Goal: Navigation & Orientation: Find specific page/section

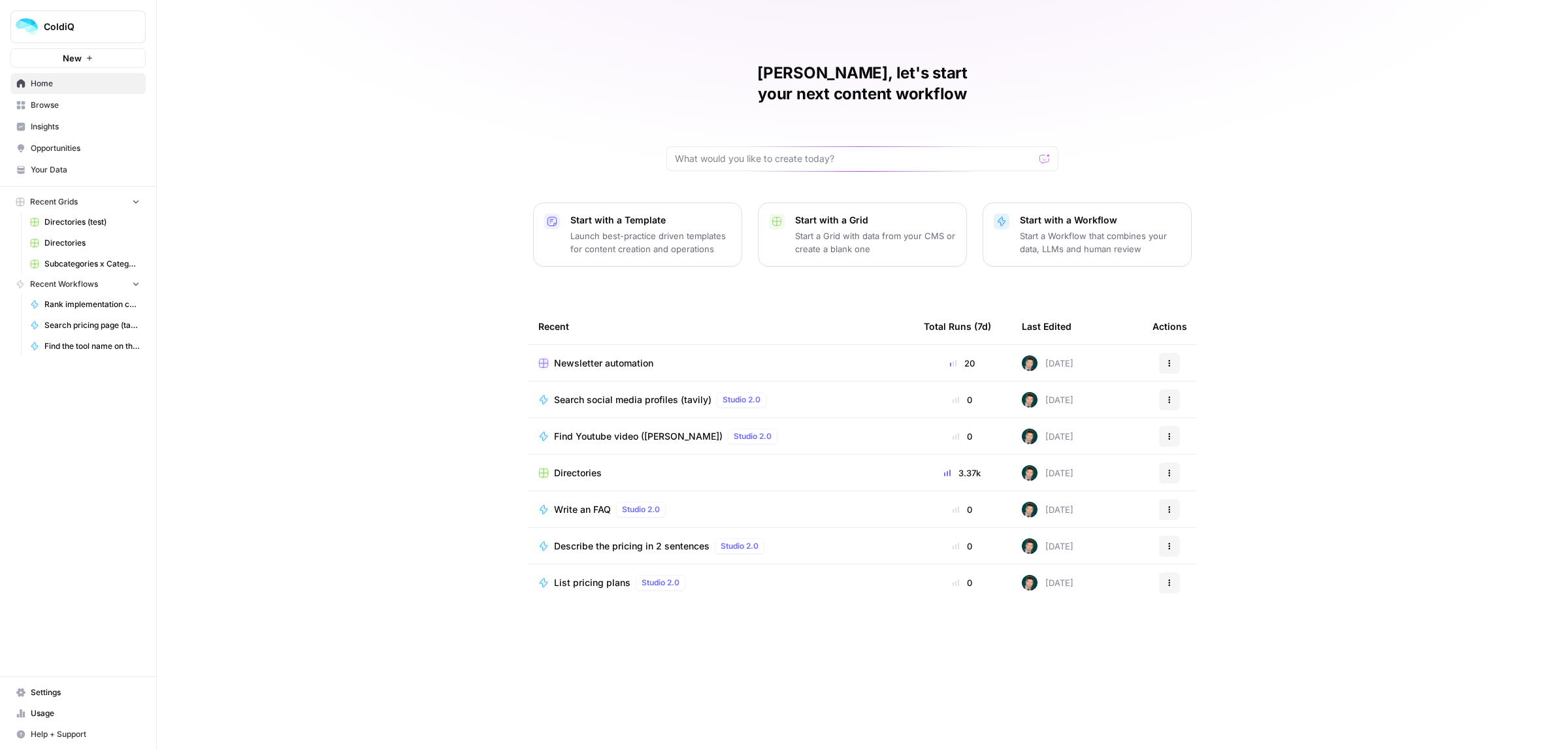
click at [54, 128] on span "Insights" at bounding box center [85, 126] width 109 height 12
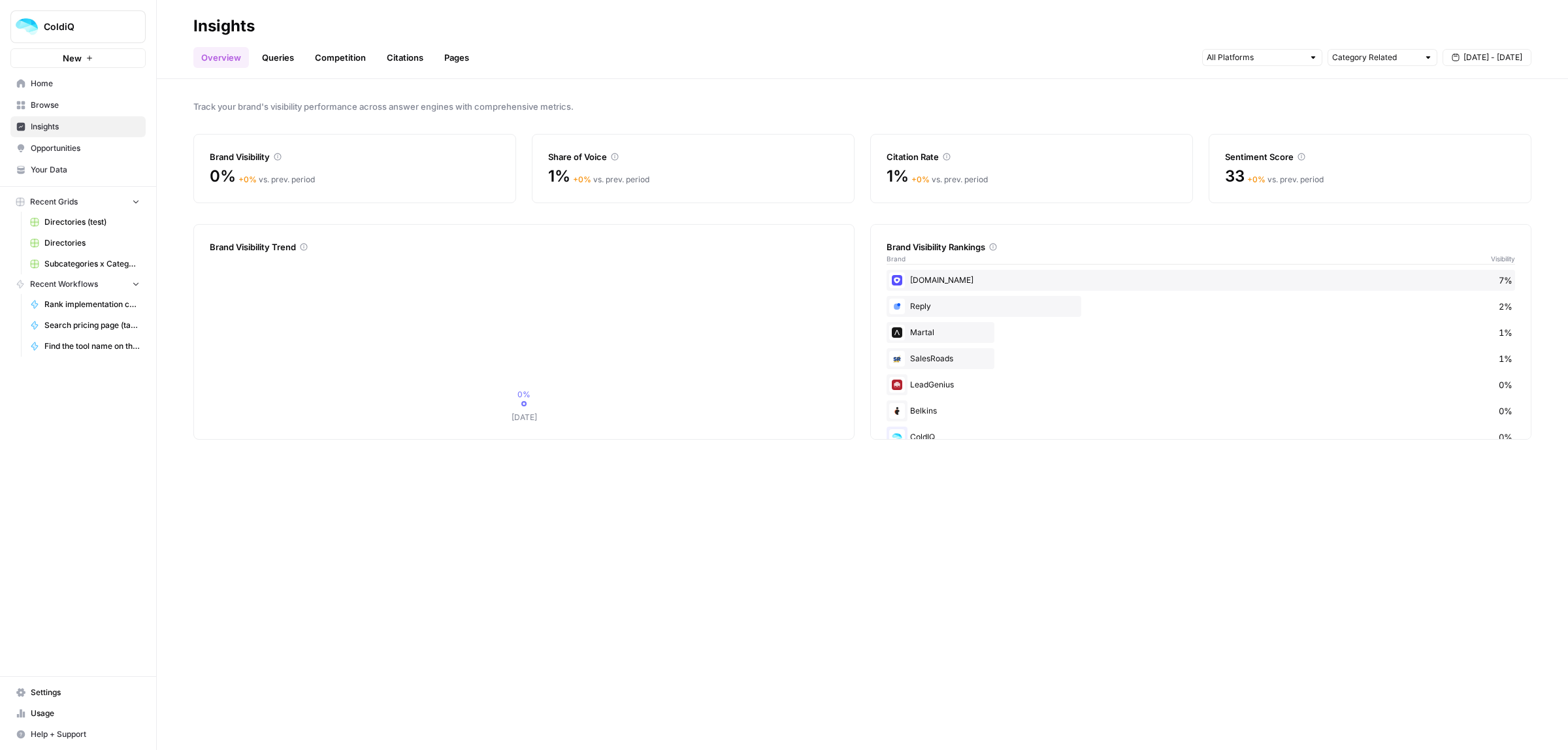
click at [289, 55] on link "Queries" at bounding box center [278, 57] width 48 height 21
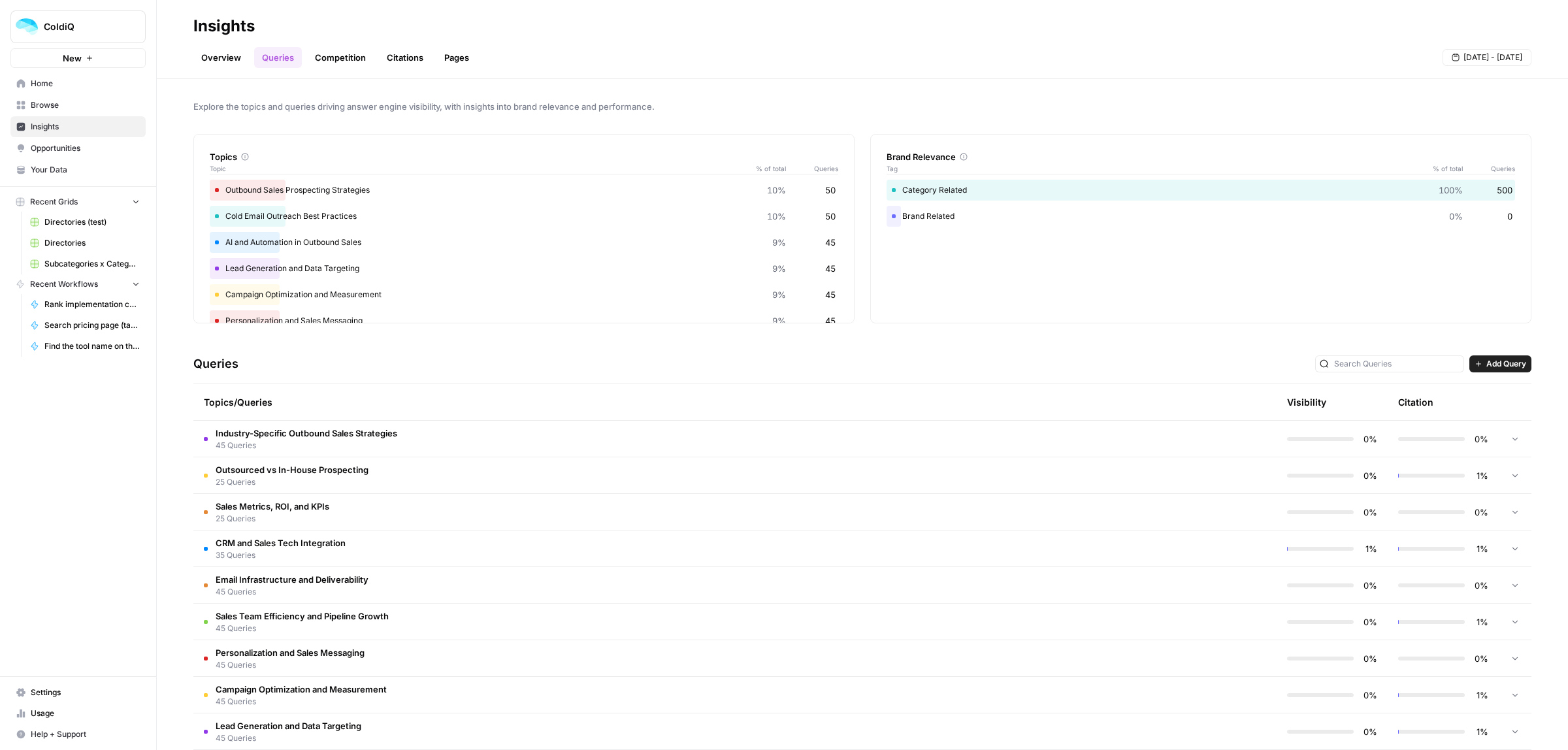
click at [338, 59] on link "Competition" at bounding box center [340, 57] width 67 height 21
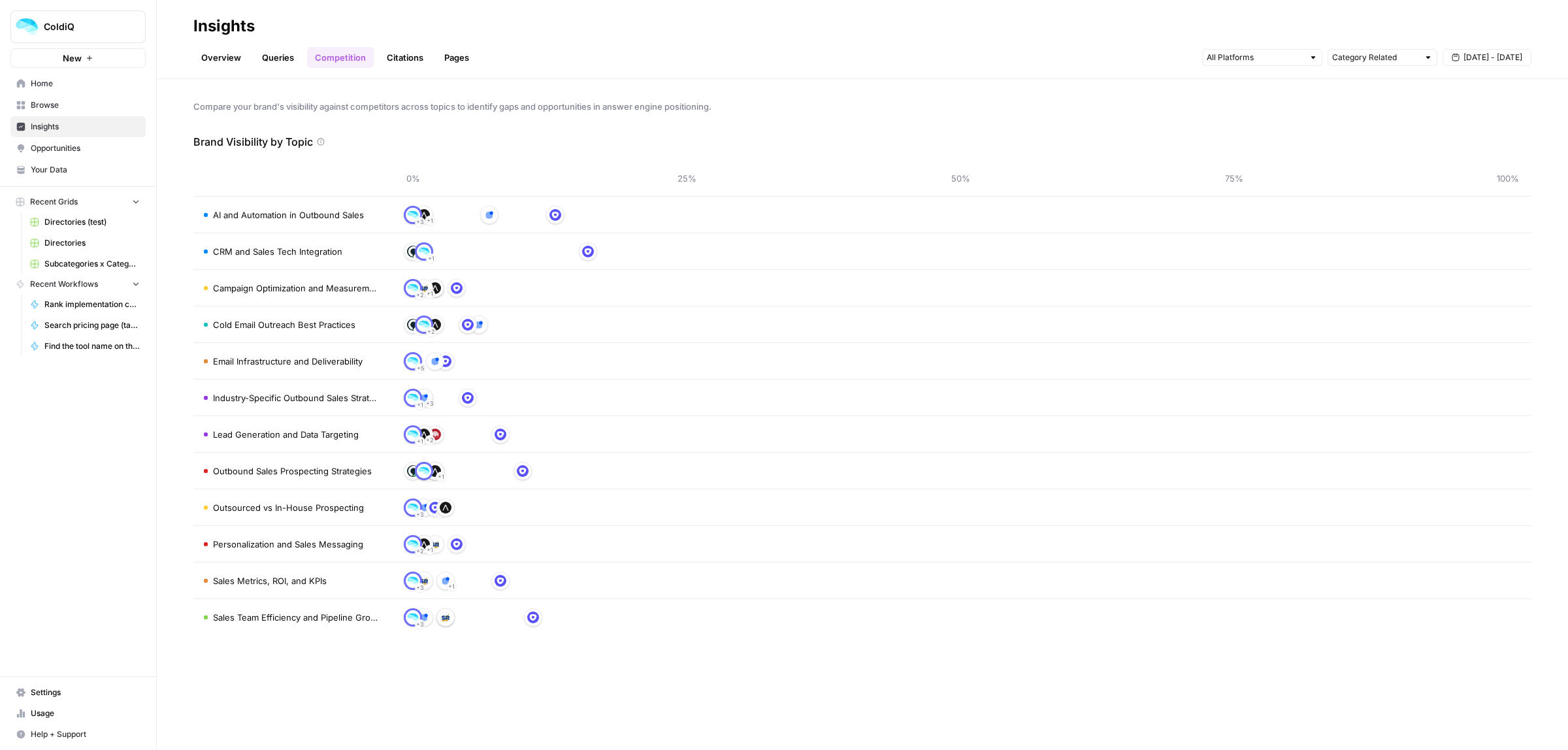
click at [389, 58] on link "Citations" at bounding box center [405, 57] width 52 height 21
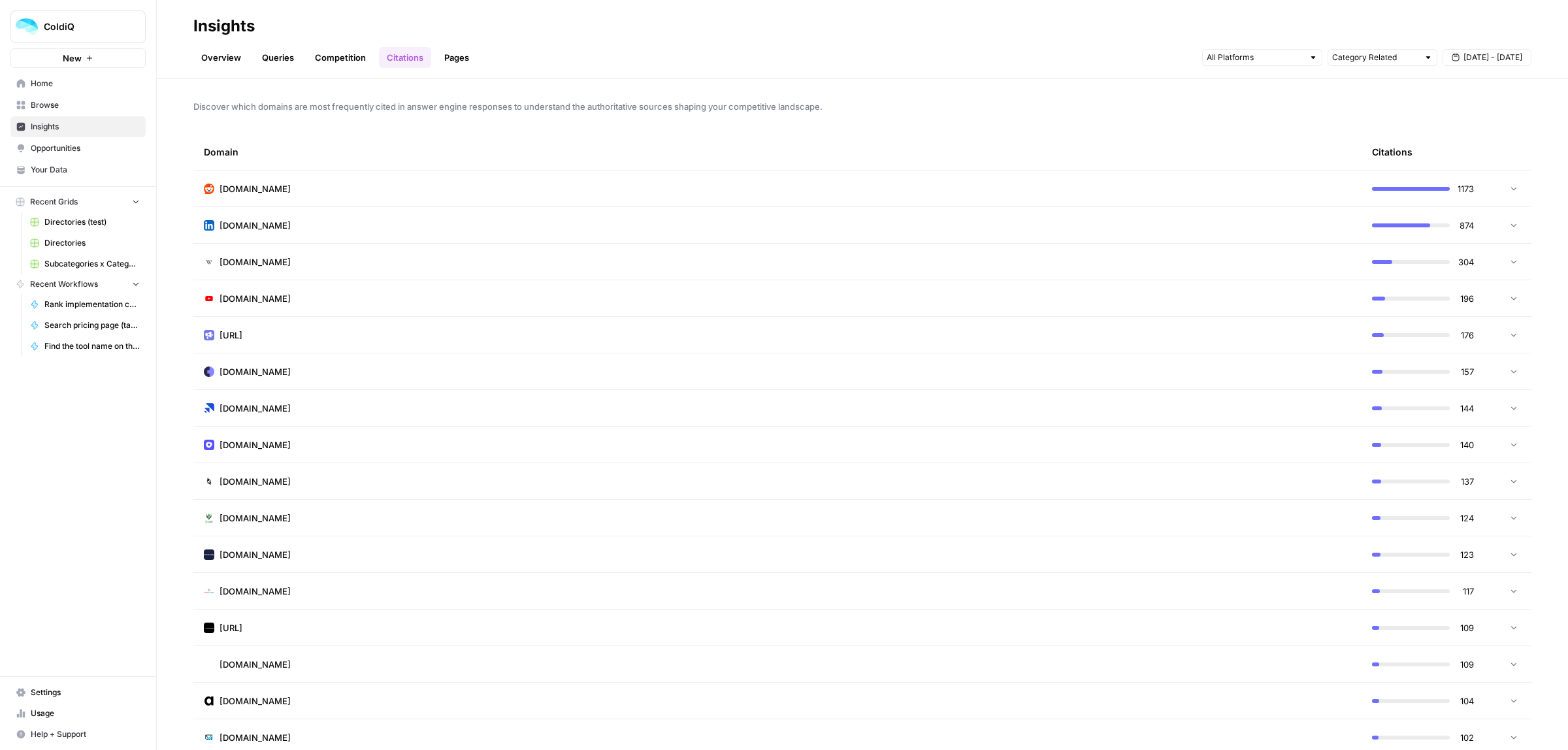
click at [1511, 187] on icon at bounding box center [1514, 188] width 5 height 3
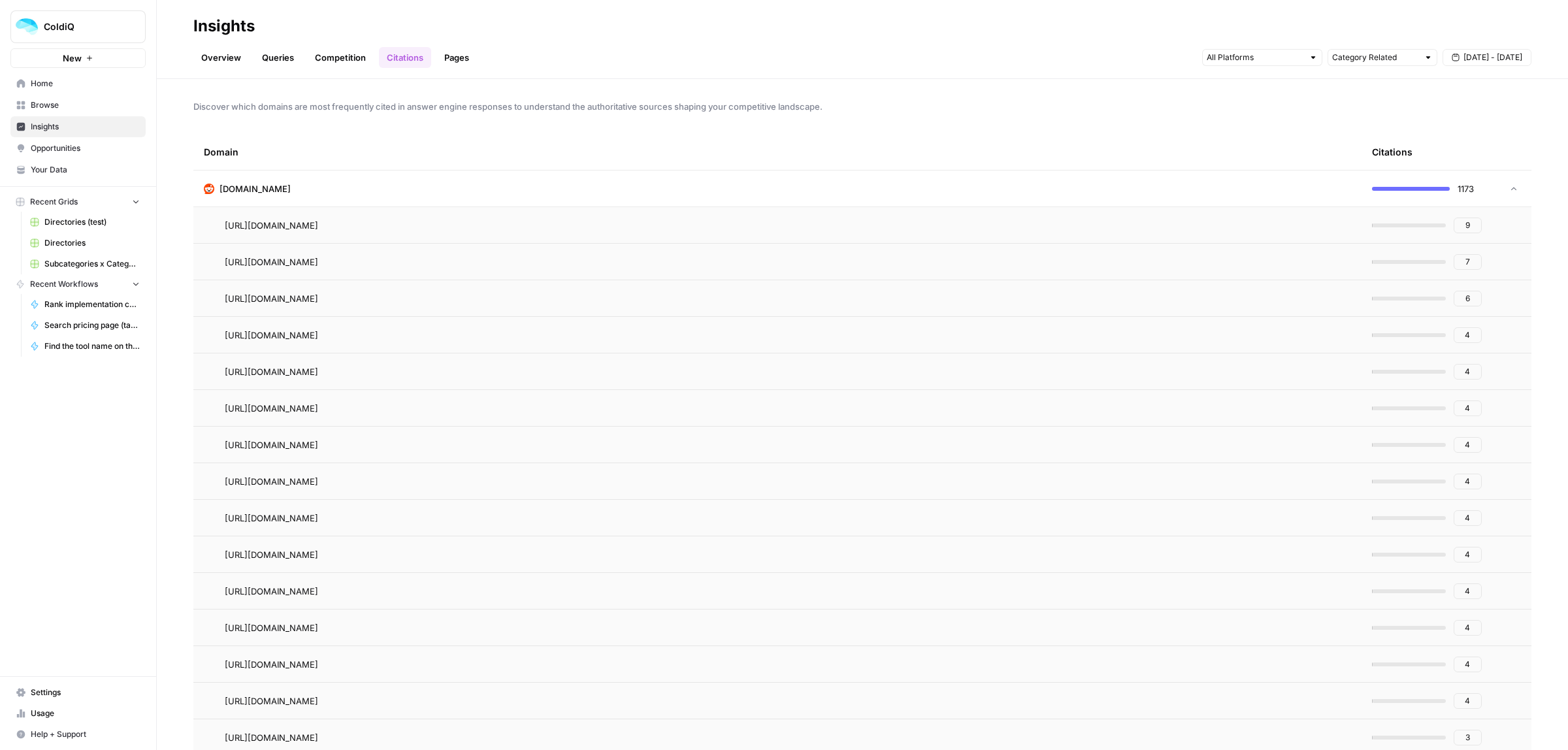
click at [1509, 187] on icon at bounding box center [1514, 189] width 9 height 9
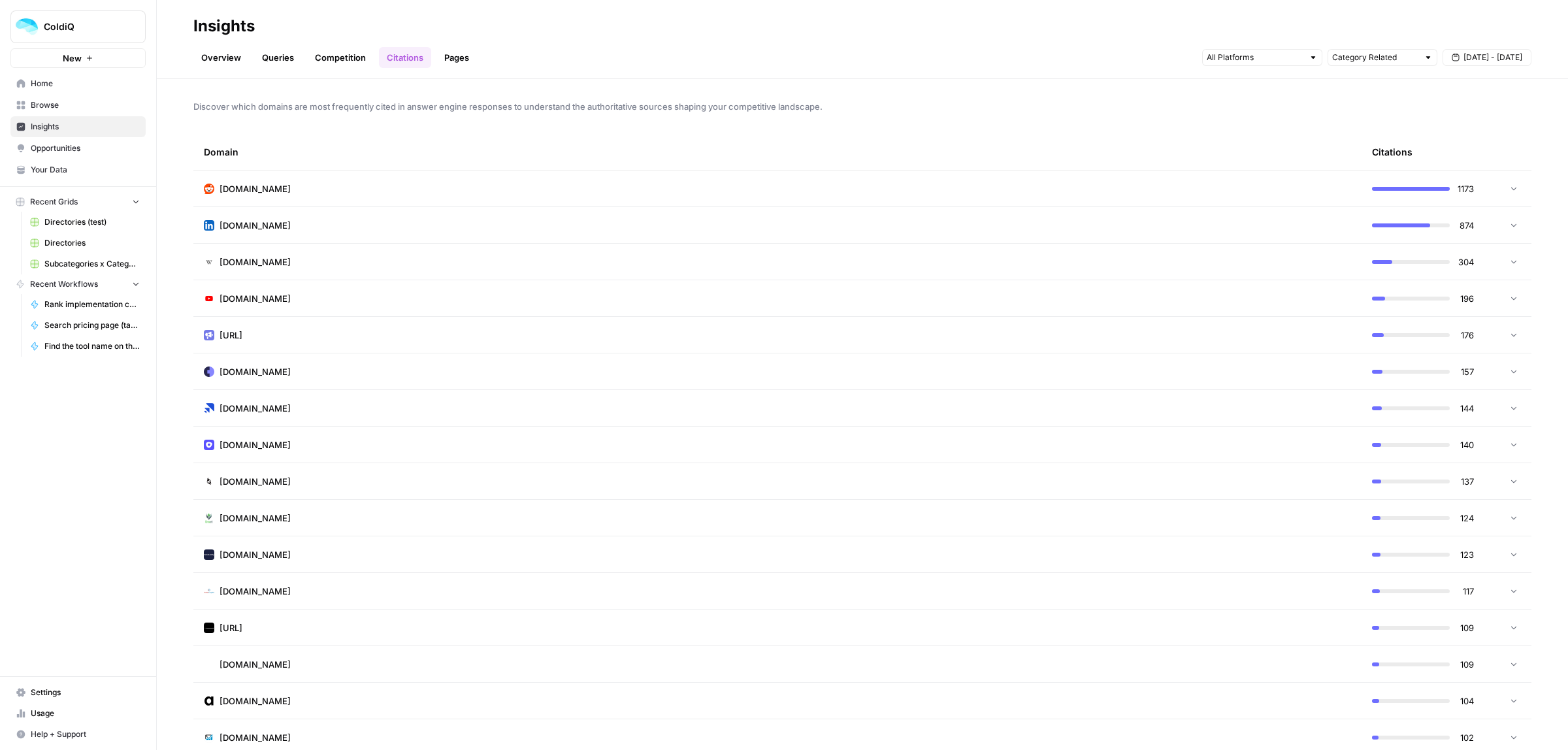
click at [429, 57] on link "Citations" at bounding box center [405, 57] width 52 height 21
click at [466, 57] on link "Pages" at bounding box center [457, 57] width 41 height 21
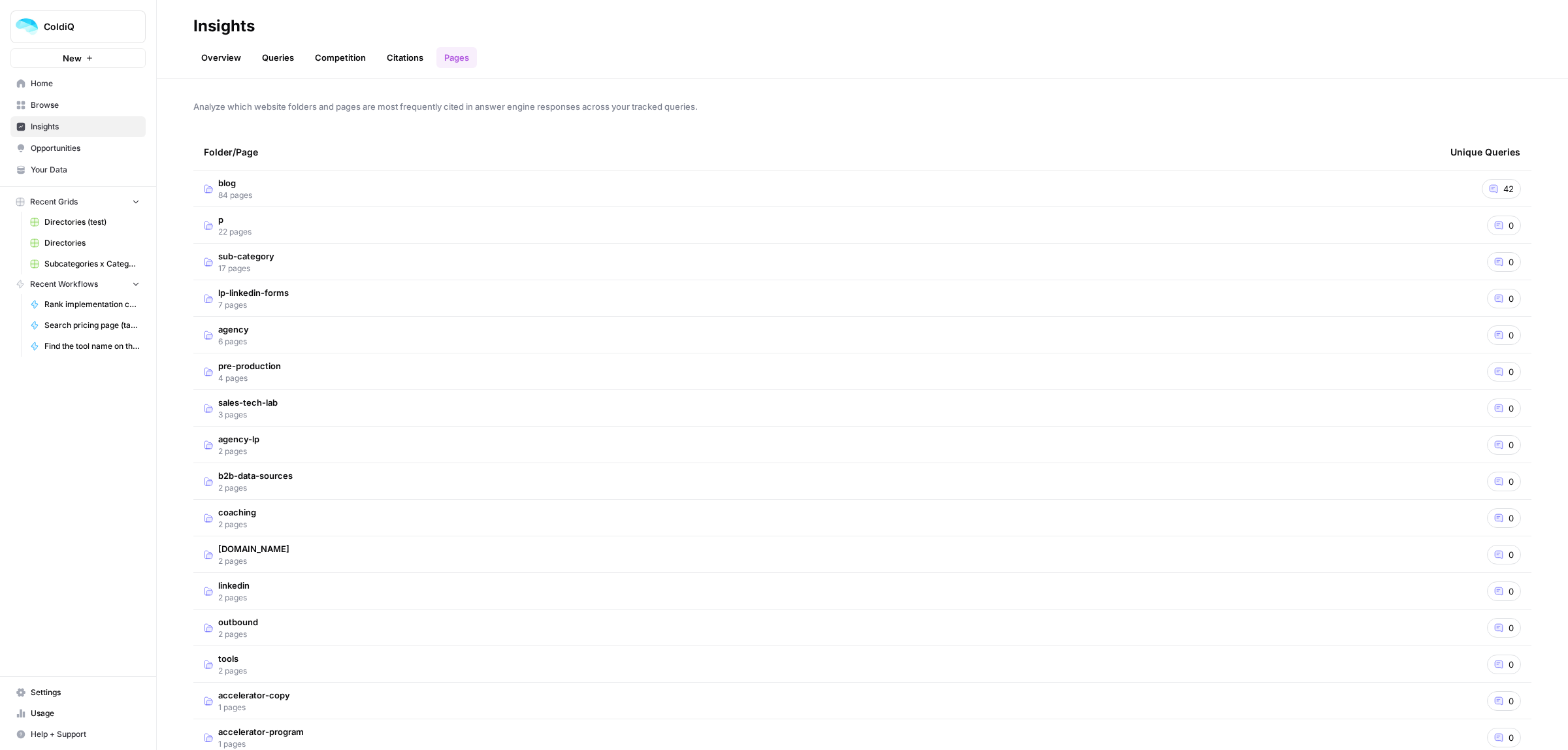
click at [226, 65] on link "Overview" at bounding box center [221, 57] width 55 height 21
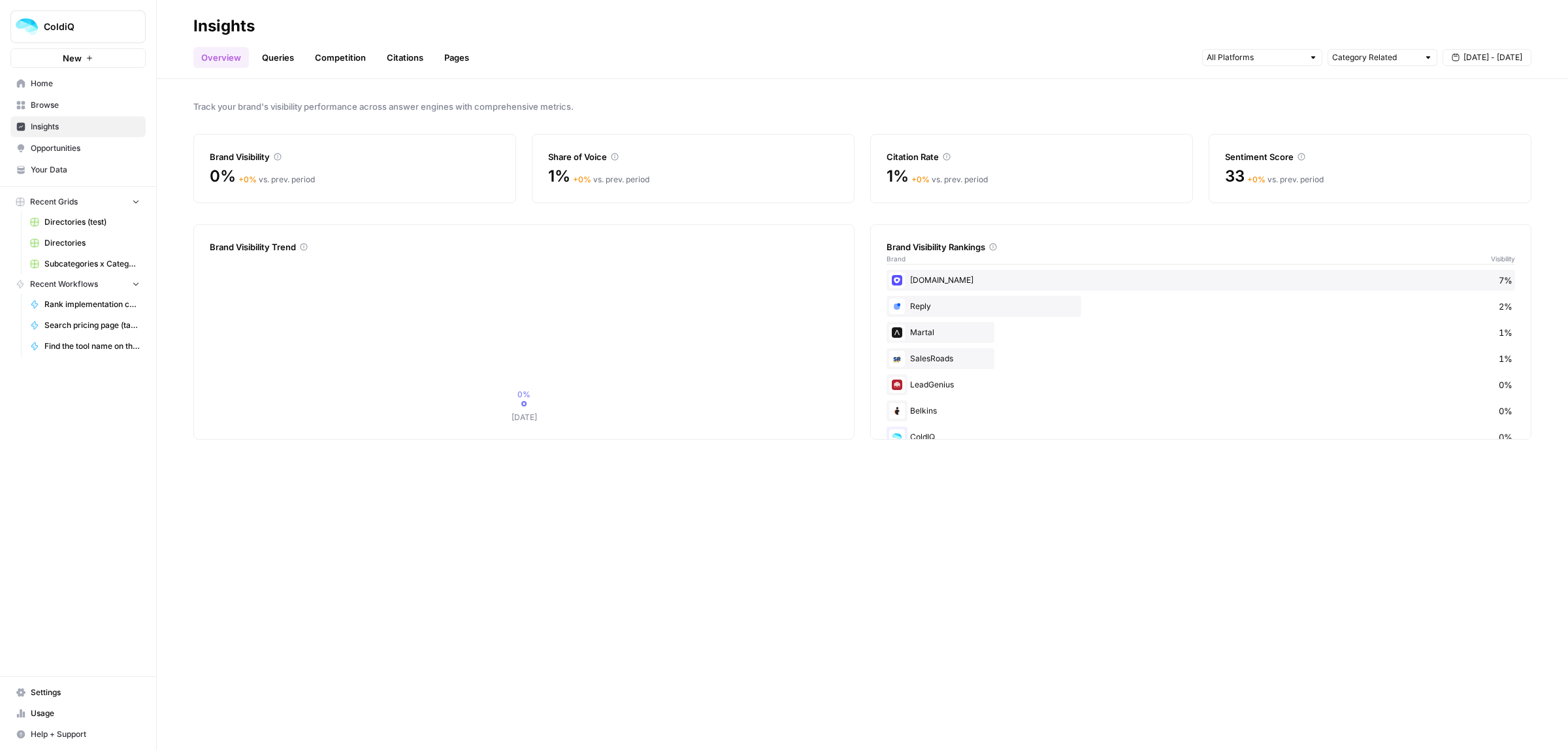
click at [72, 138] on link "Opportunities" at bounding box center [78, 148] width 135 height 21
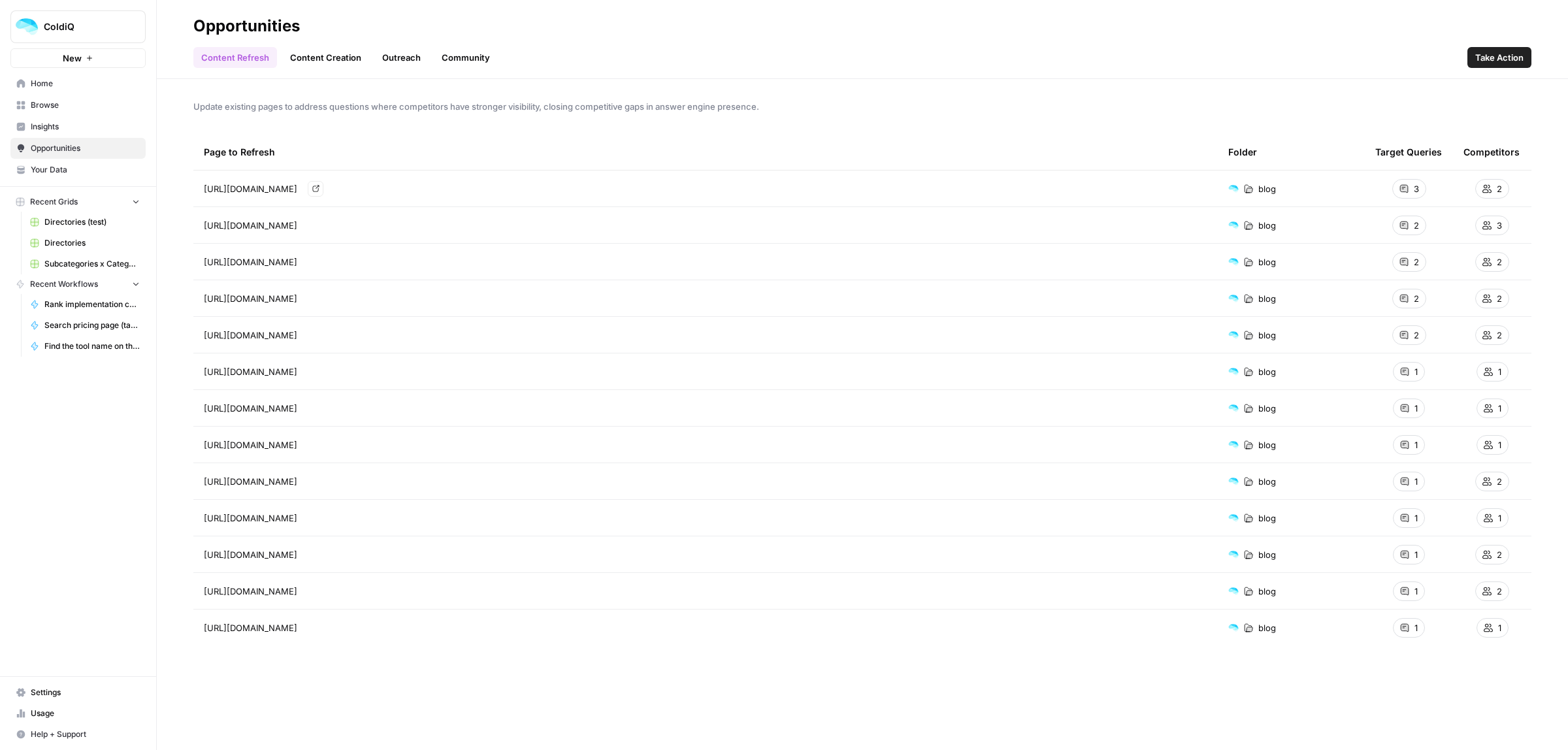
click at [319, 187] on icon "Go to page https://coldiq.com/blog/ai-outreach-tools" at bounding box center [315, 189] width 7 height 7
click at [1507, 48] on button "Take Action" at bounding box center [1499, 57] width 64 height 21
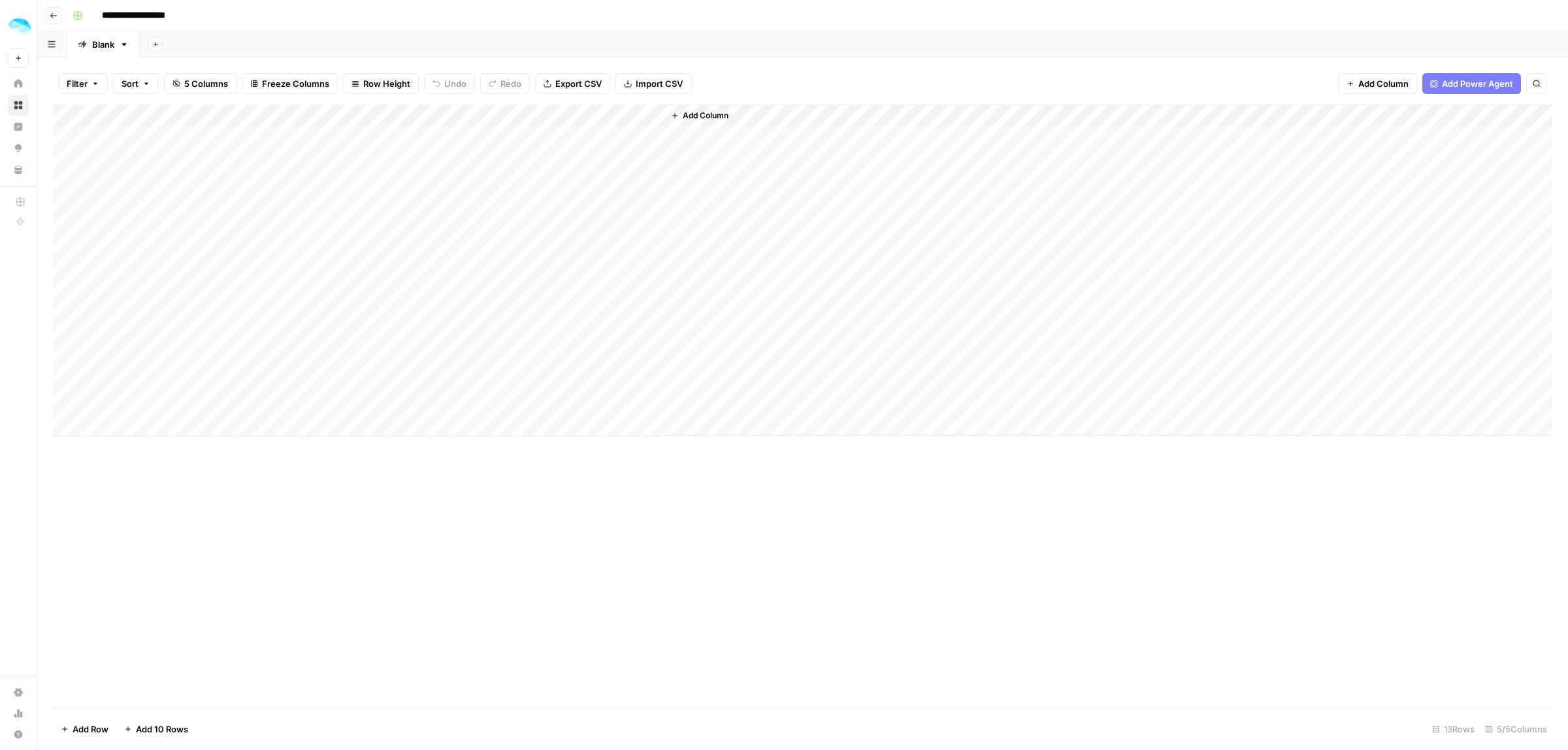
click at [348, 137] on div "Add Column" at bounding box center [802, 270] width 1499 height 332
click at [662, 641] on div "Add Column" at bounding box center [802, 406] width 1499 height 603
